Goal: Navigation & Orientation: Find specific page/section

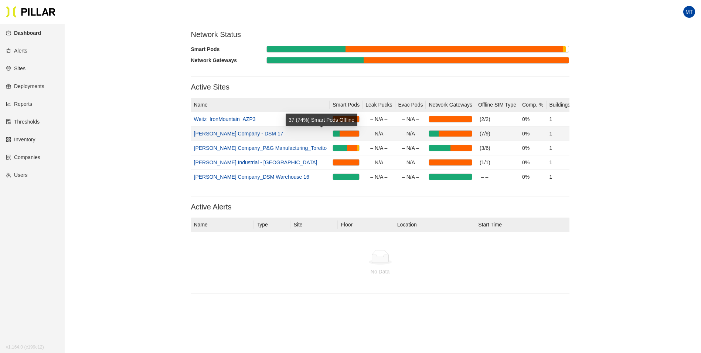
click at [340, 134] on div at bounding box center [350, 133] width 20 height 6
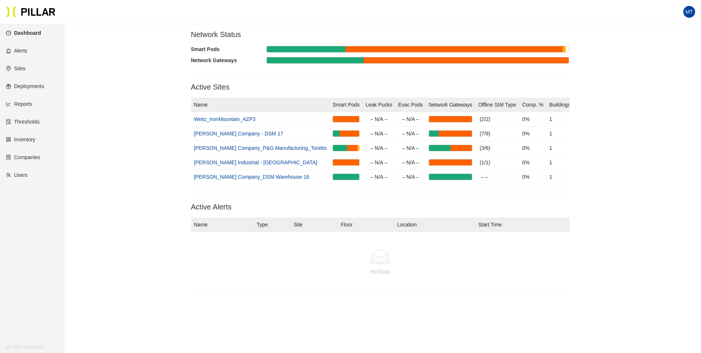
click at [108, 142] on section "Network Status Smart Pods Network Gateways Active Sites Name Smart Pods Leak Pu…" at bounding box center [380, 164] width 595 height 269
